Goal: Complete application form

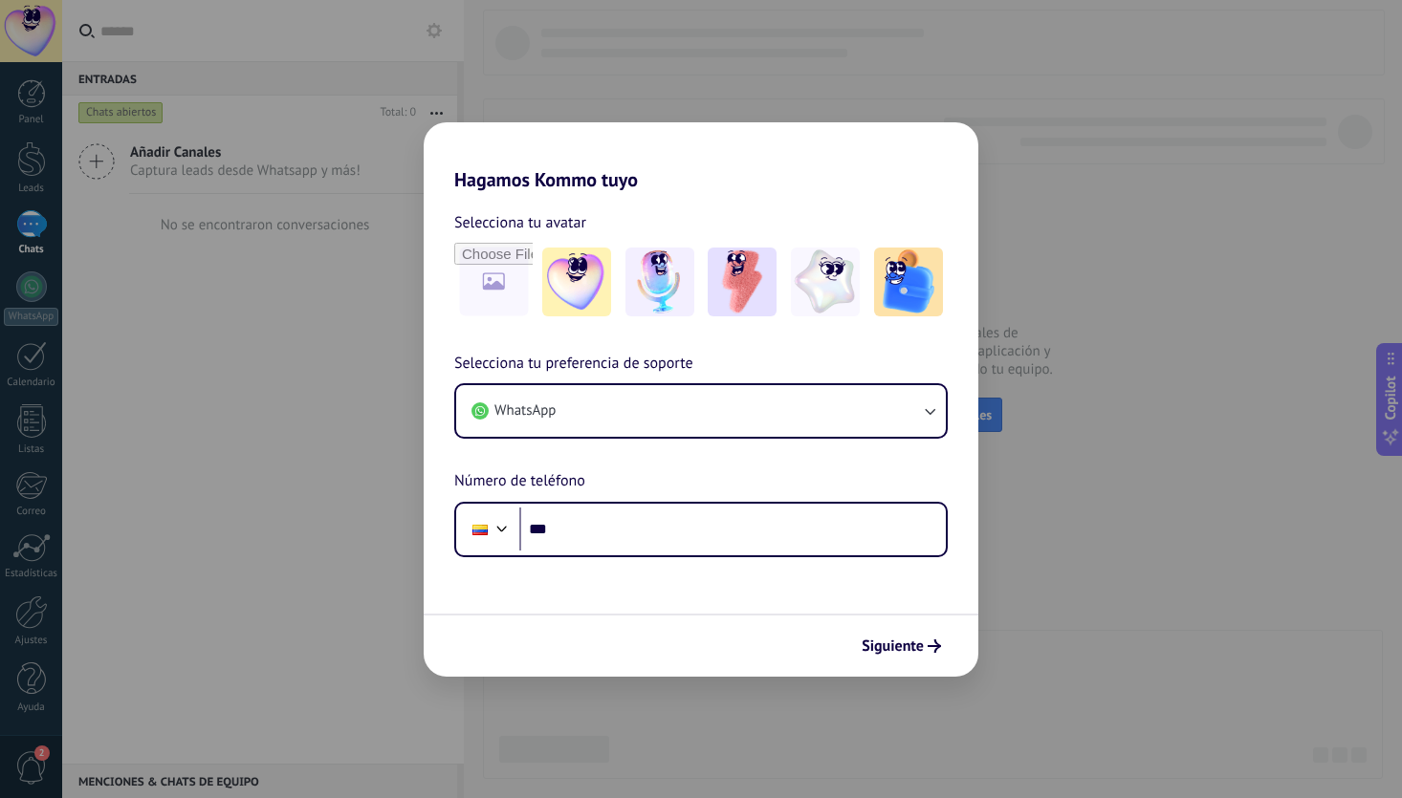
click at [356, 468] on div "Hagamos Kommo tuyo Selecciona tu avatar Selecciona tu preferencia de soporte Wh…" at bounding box center [701, 399] width 1402 height 798
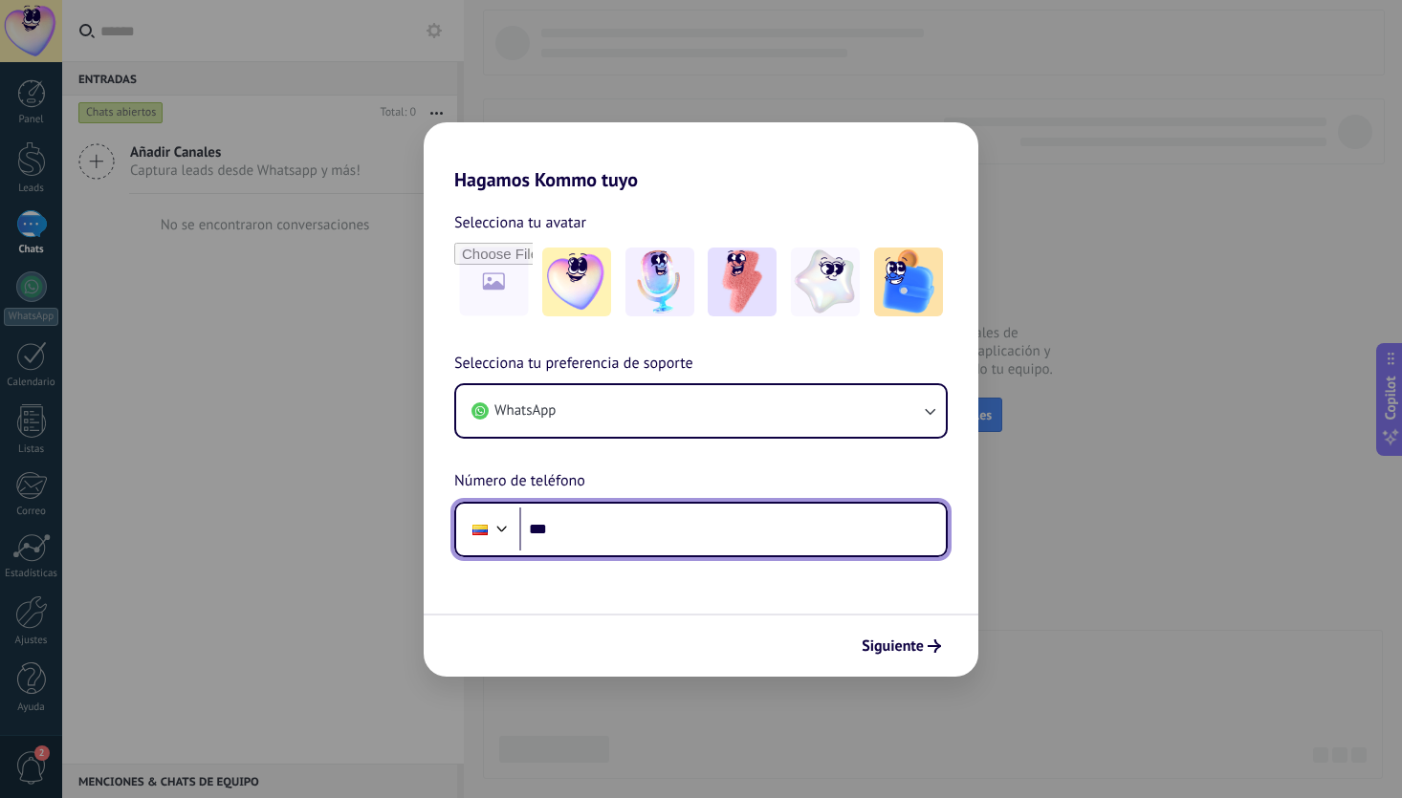
click at [632, 511] on input "***" at bounding box center [732, 530] width 426 height 44
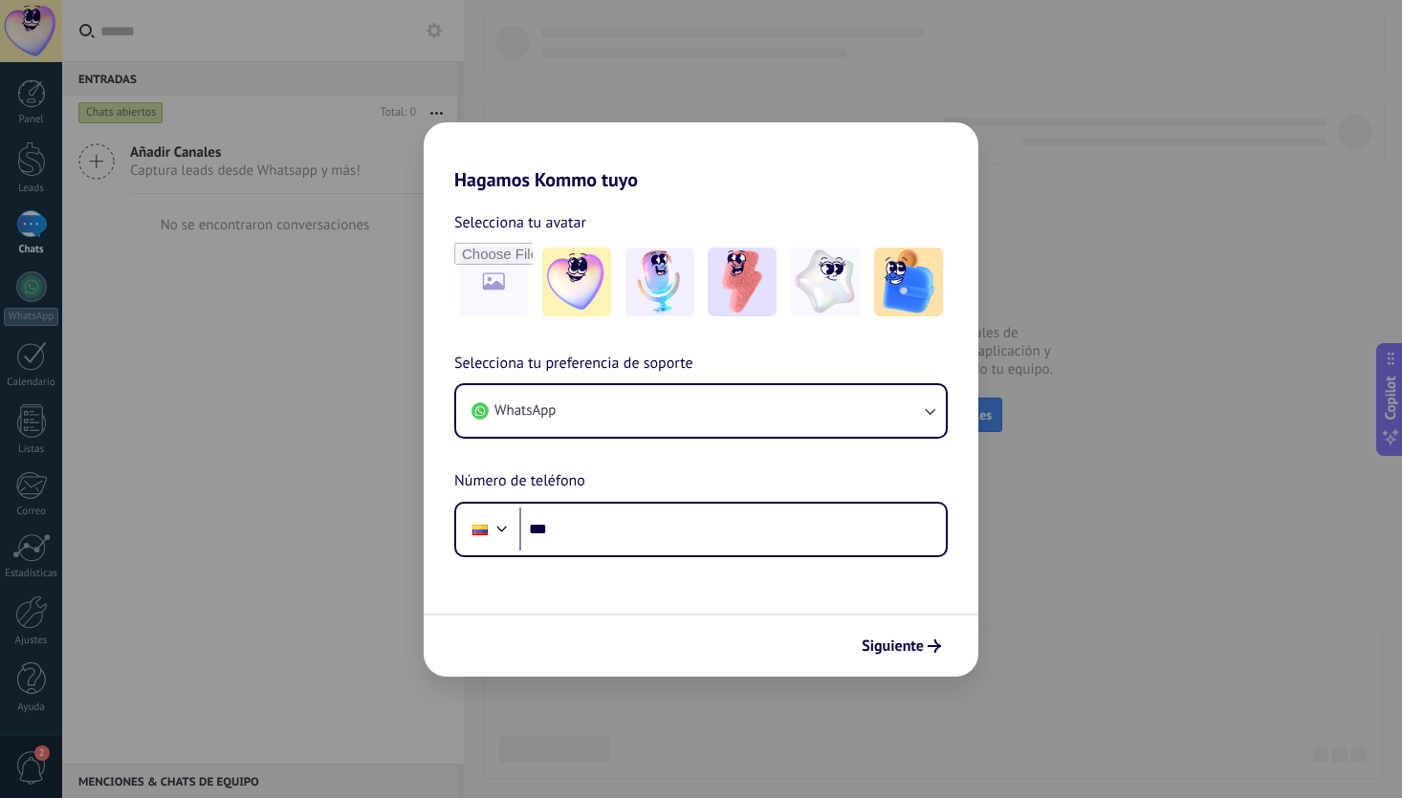
click at [263, 468] on div "Hagamos Kommo tuyo Selecciona tu avatar Selecciona tu preferencia de soporte Wh…" at bounding box center [701, 399] width 1402 height 798
click at [325, 434] on div "Hagamos Kommo tuyo Selecciona tu avatar Selecciona tu preferencia de soporte Wh…" at bounding box center [701, 399] width 1402 height 798
click at [928, 645] on icon "submit" at bounding box center [933, 646] width 13 height 13
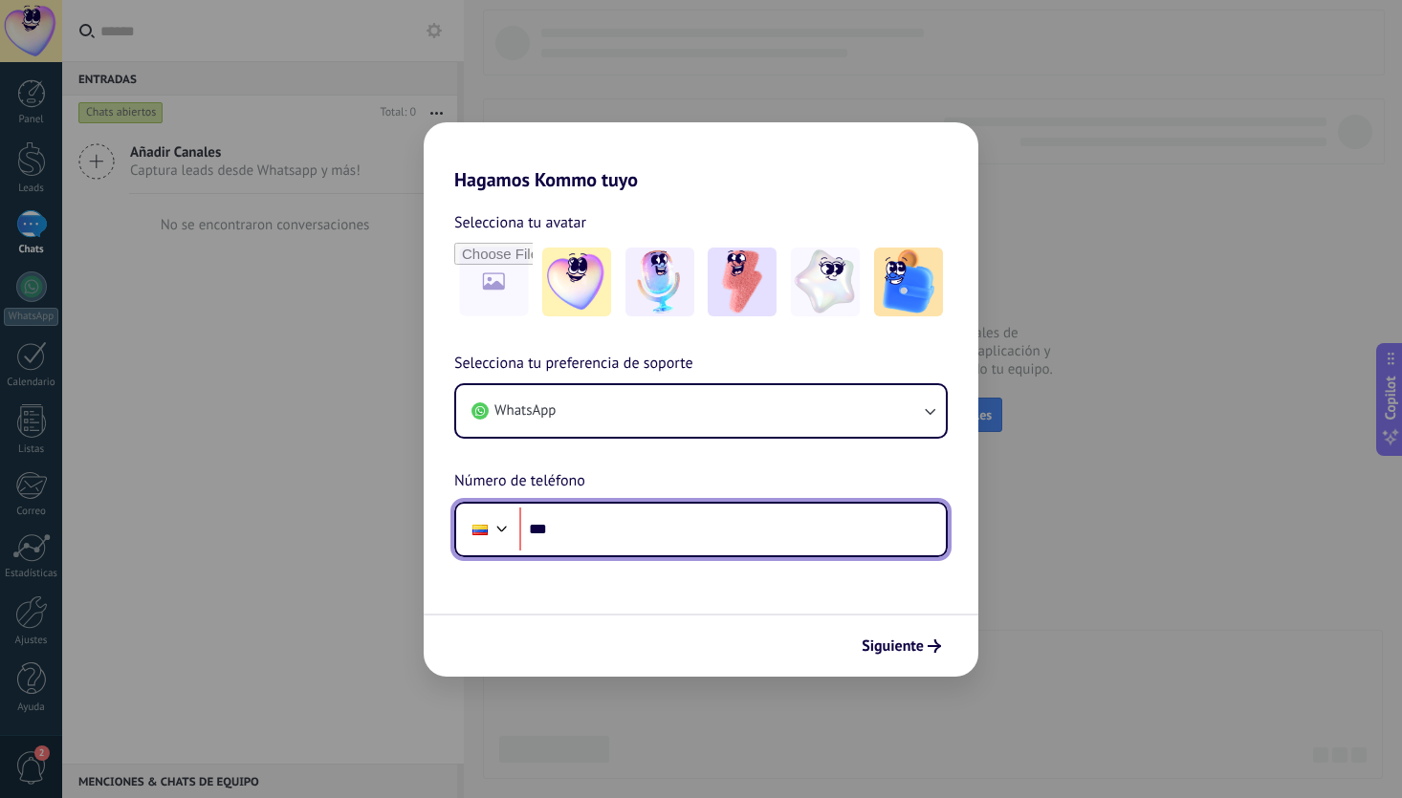
click at [644, 530] on input "***" at bounding box center [732, 530] width 426 height 44
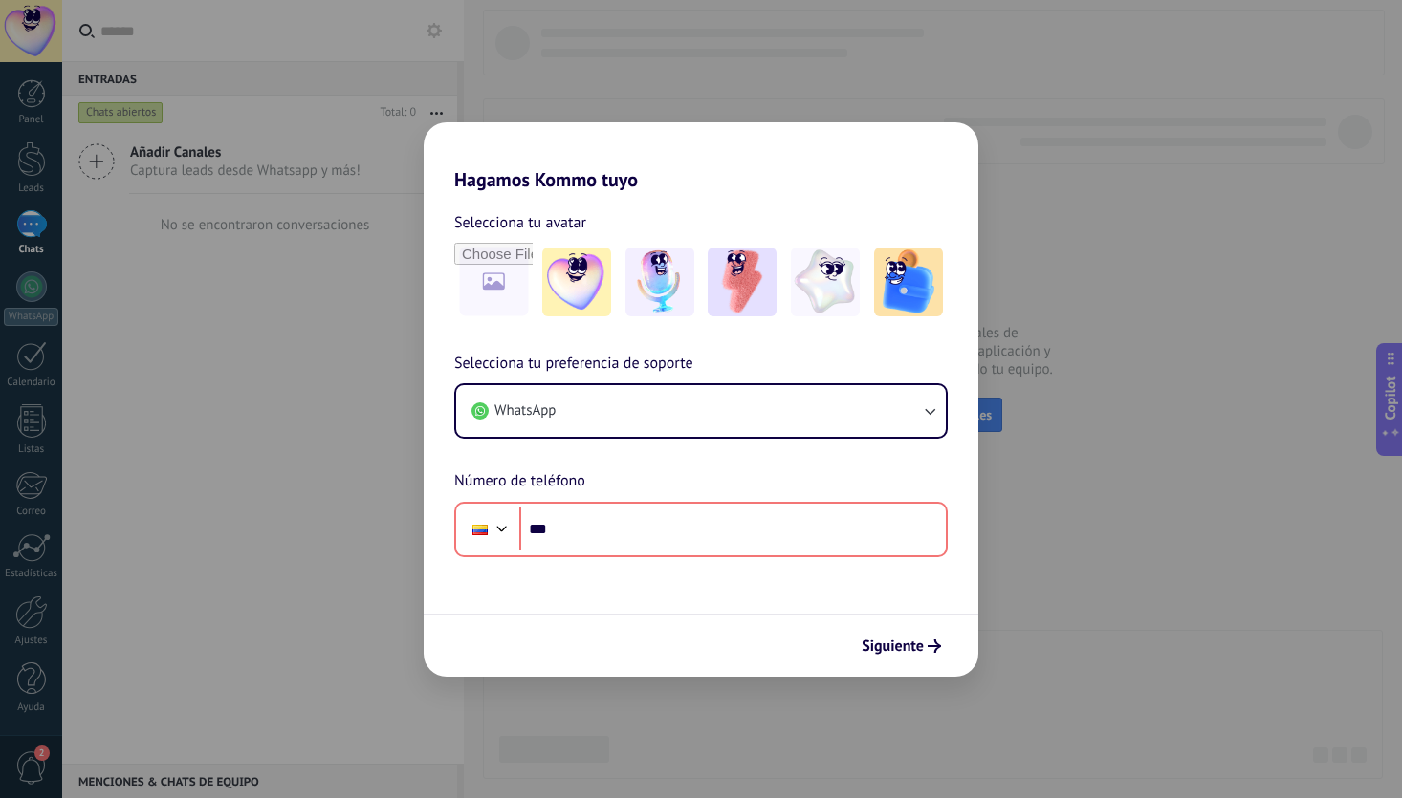
click at [187, 349] on div "Hagamos Kommo tuyo Selecciona tu avatar Selecciona tu preferencia de soporte Wh…" at bounding box center [701, 399] width 1402 height 798
click at [26, 189] on div "Hagamos Kommo tuyo Selecciona tu avatar Selecciona tu preferencia de soporte Wh…" at bounding box center [701, 399] width 1402 height 798
click at [1177, 388] on div "Hagamos Kommo tuyo Selecciona tu avatar Selecciona tu preferencia de soporte Wh…" at bounding box center [701, 399] width 1402 height 798
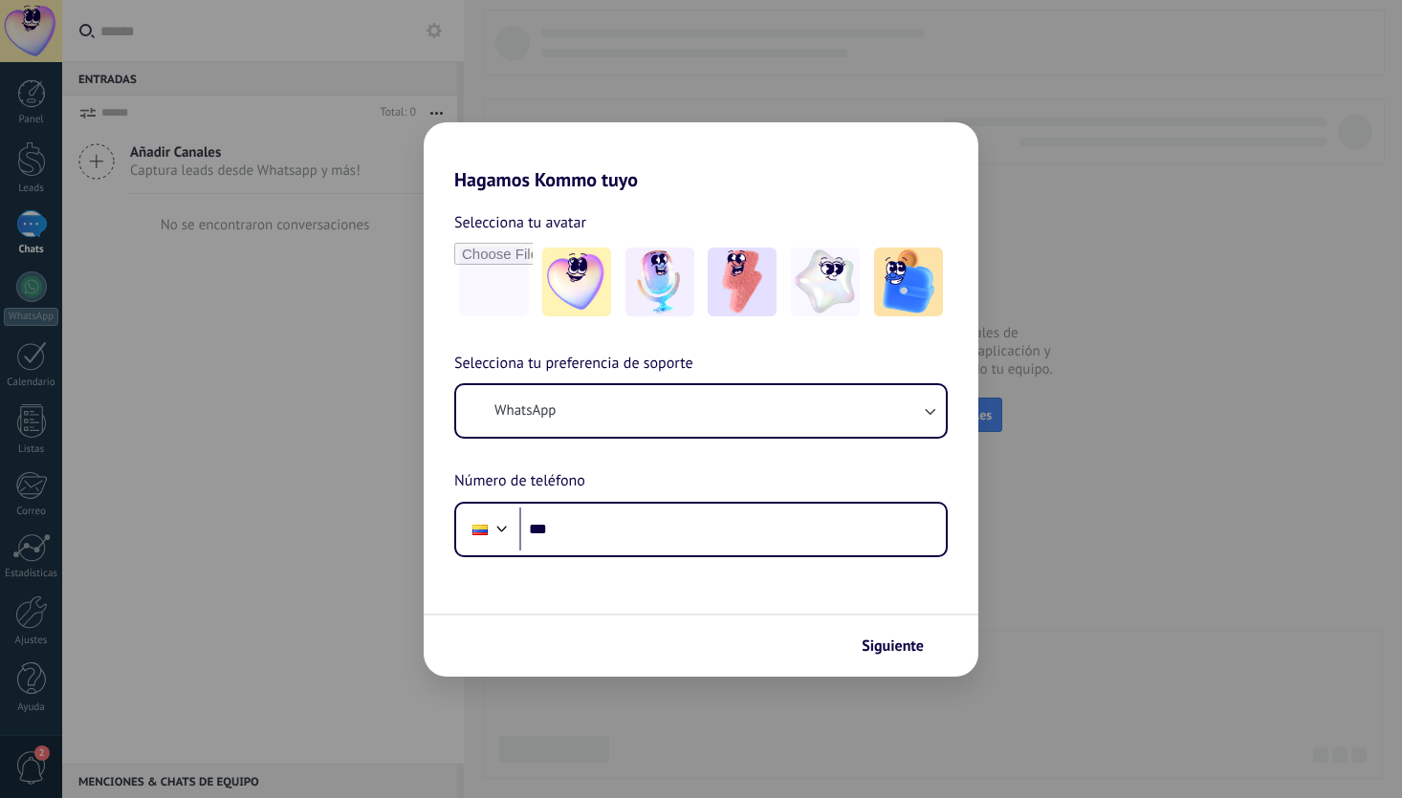
click at [13, 231] on div "Hagamos Kommo tuyo Selecciona tu avatar Selecciona tu preferencia de soporte Wh…" at bounding box center [701, 399] width 1402 height 798
click at [33, 234] on div "Hagamos Kommo tuyo Selecciona tu avatar Selecciona tu preferencia de soporte Wh…" at bounding box center [701, 399] width 1402 height 798
